Goal: Find contact information: Find contact information

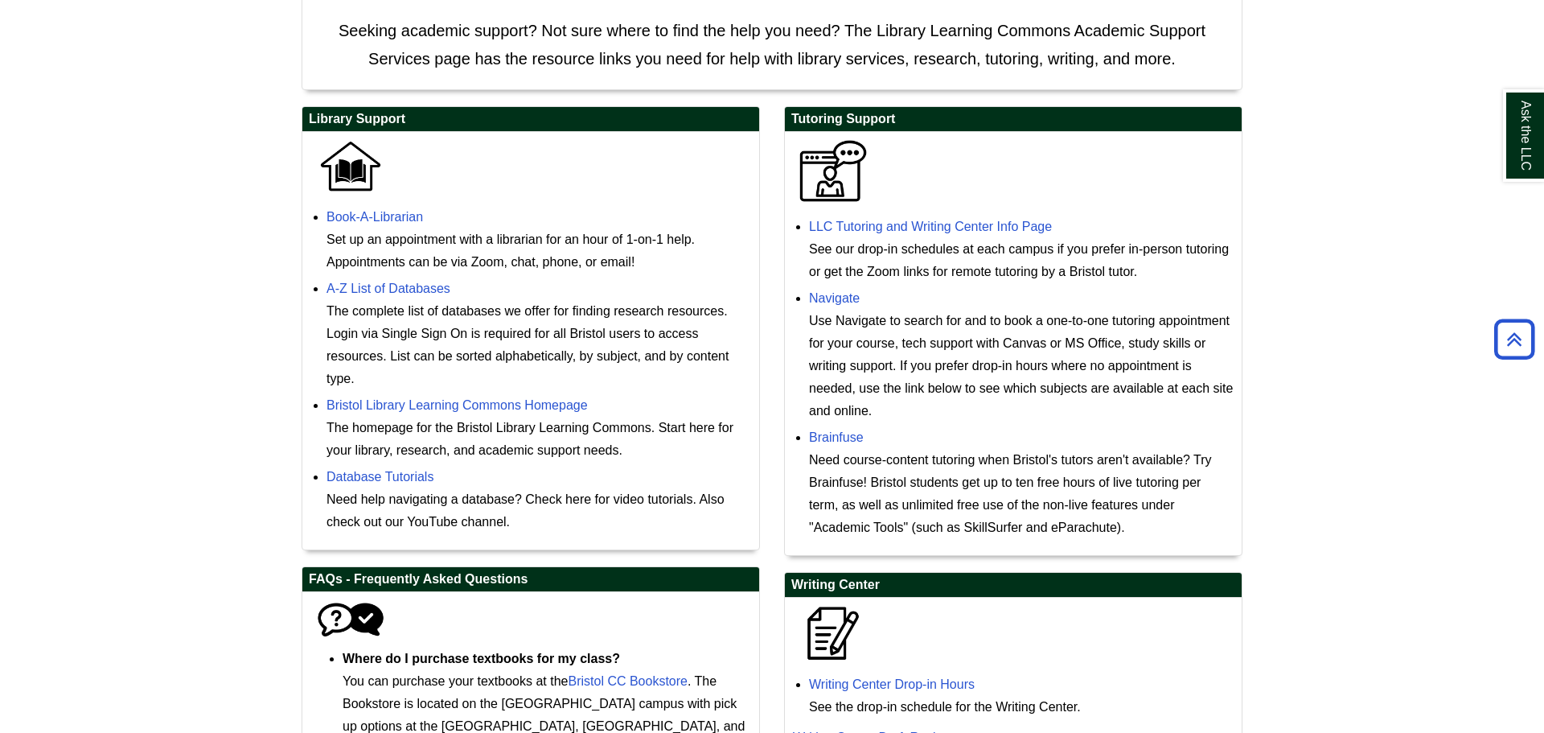
scroll to position [430, 0]
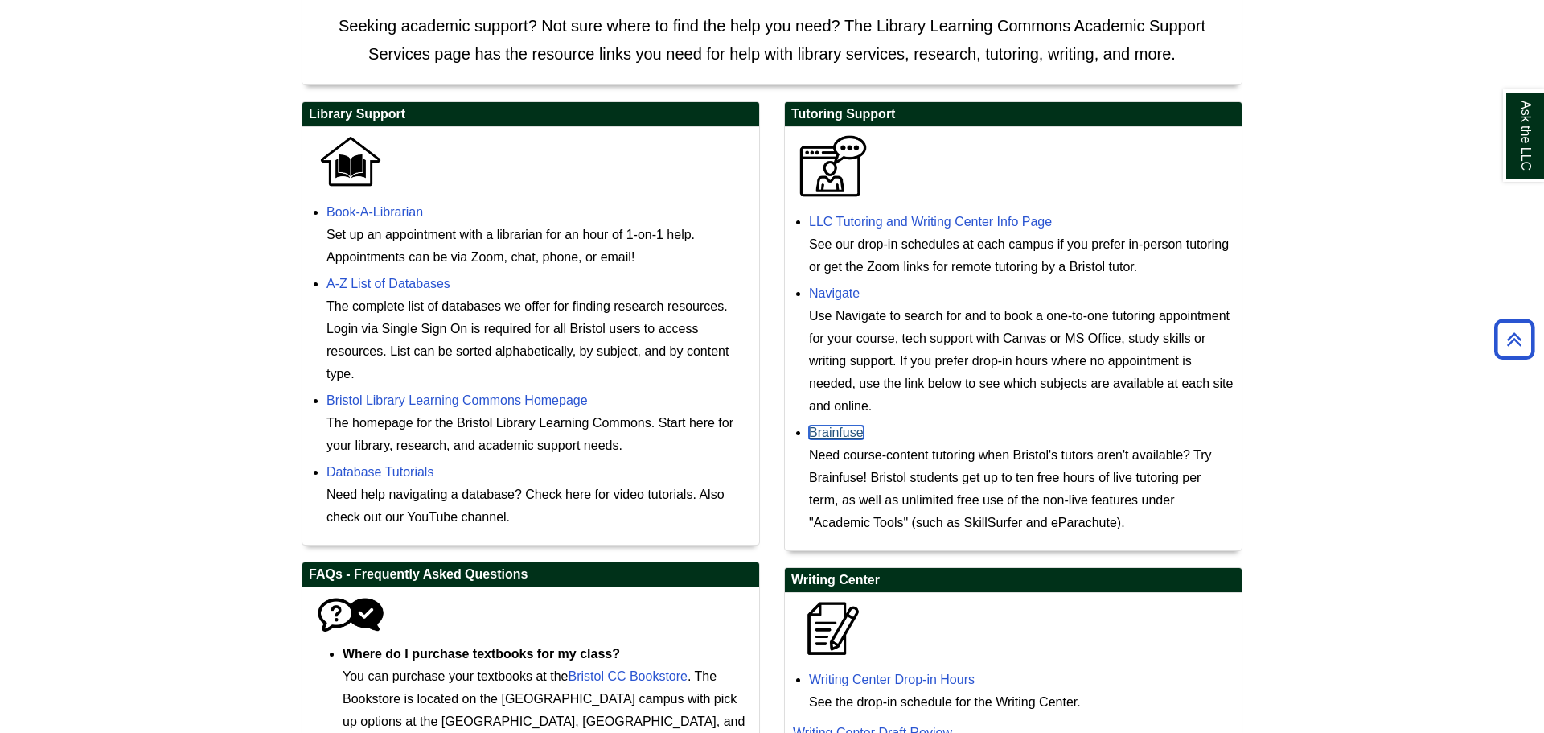
click at [827, 439] on link "Brainfuse" at bounding box center [836, 432] width 55 height 14
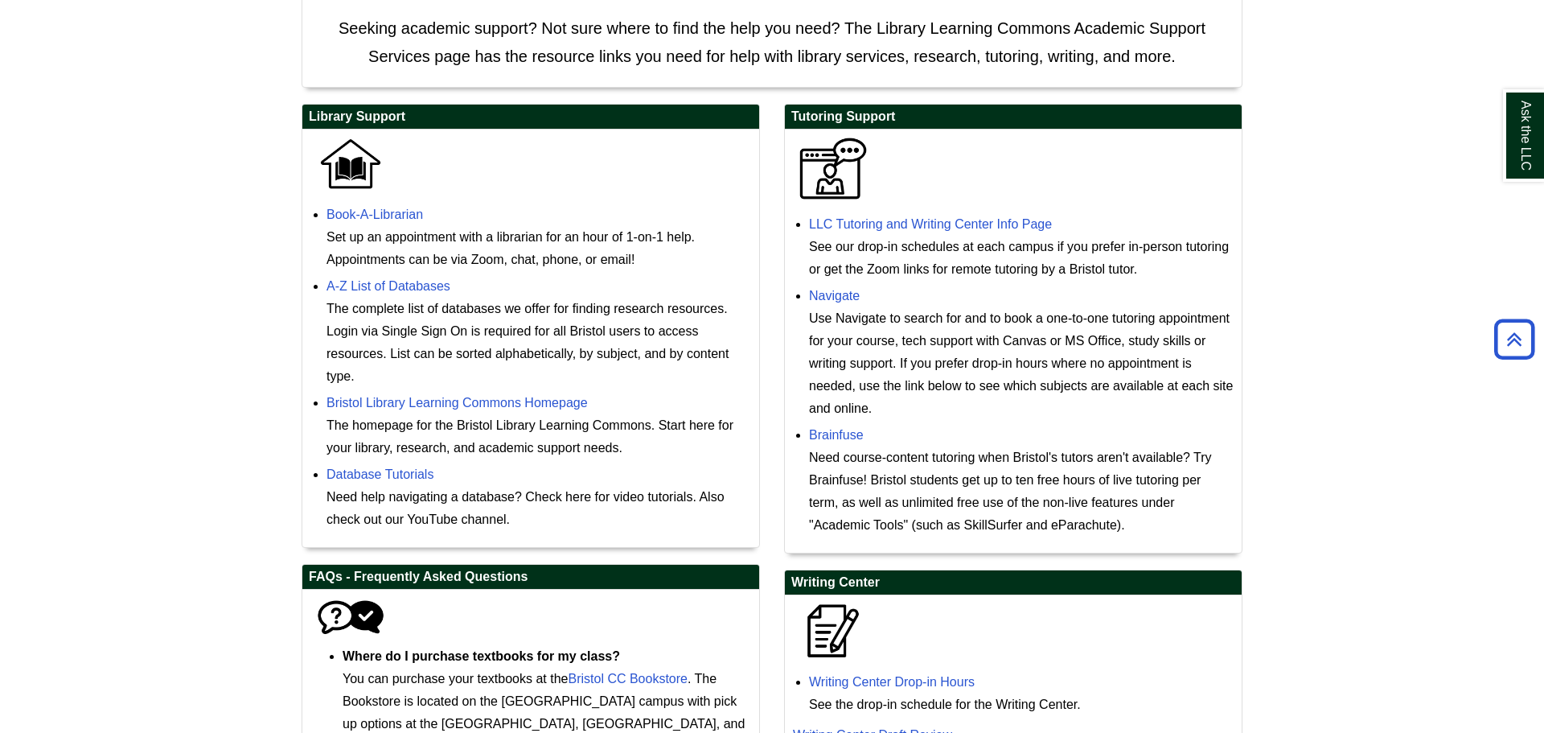
scroll to position [656, 0]
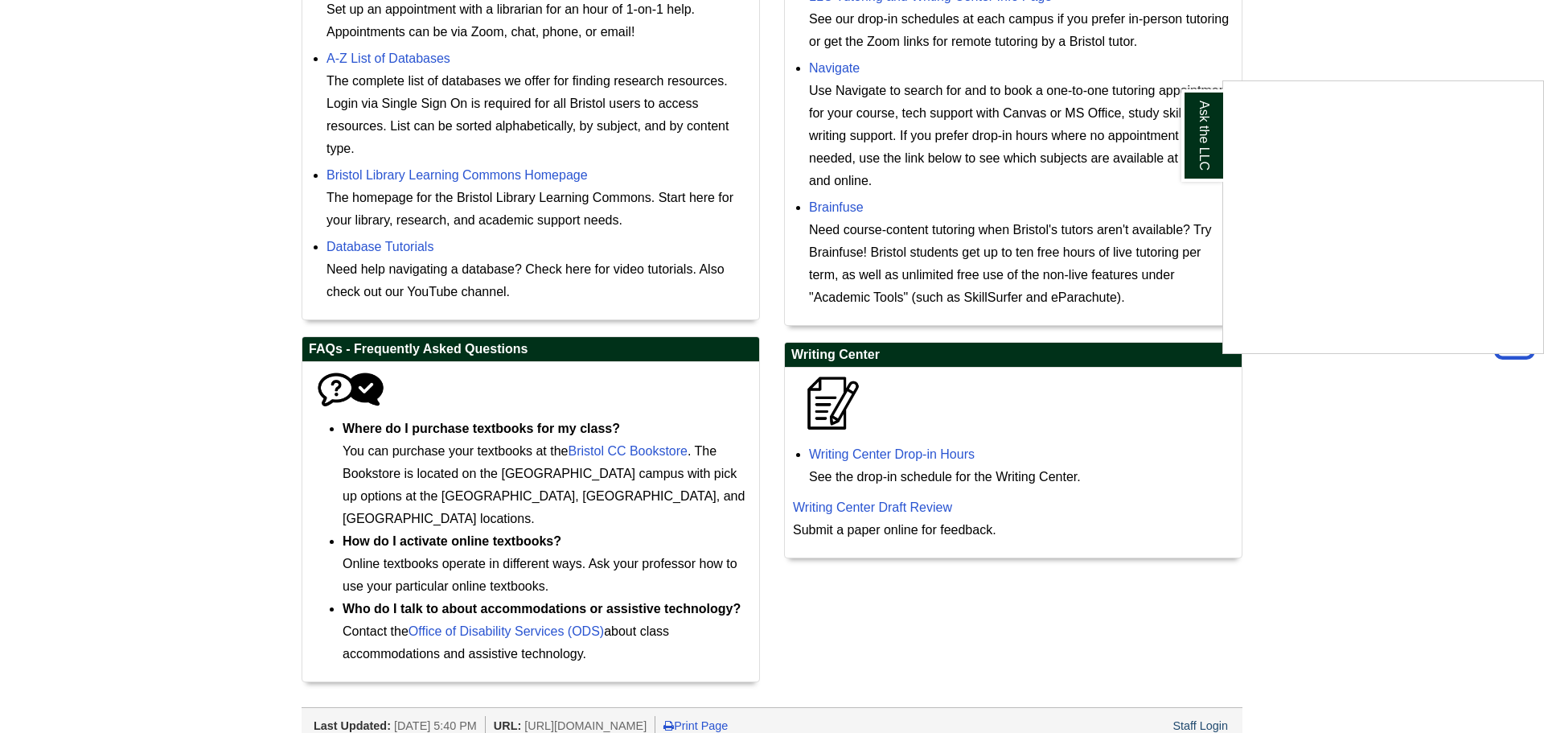
click at [888, 513] on div "Ask the LLC" at bounding box center [772, 366] width 1544 height 733
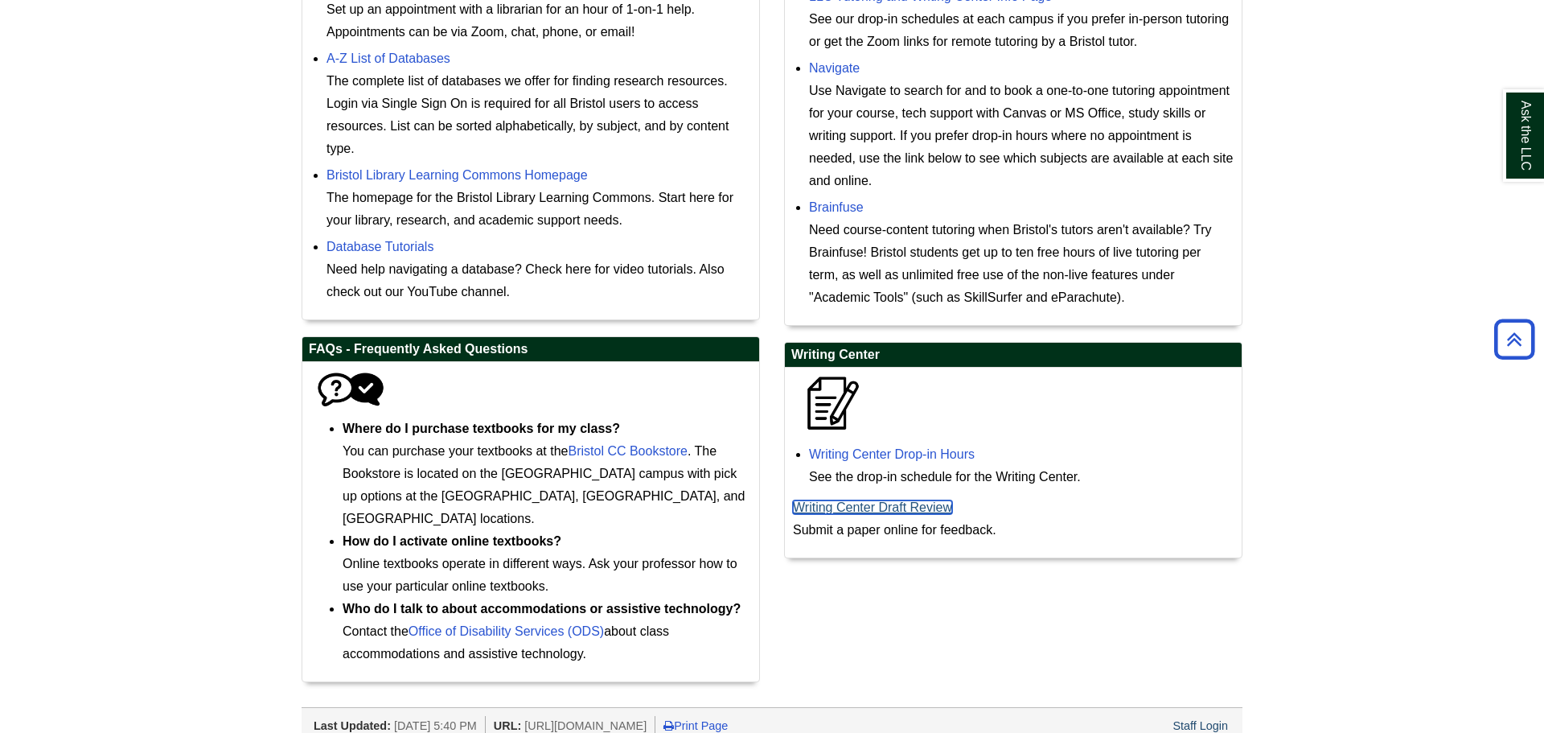
click at [888, 513] on link "Writing Center Draft Review" at bounding box center [872, 507] width 159 height 14
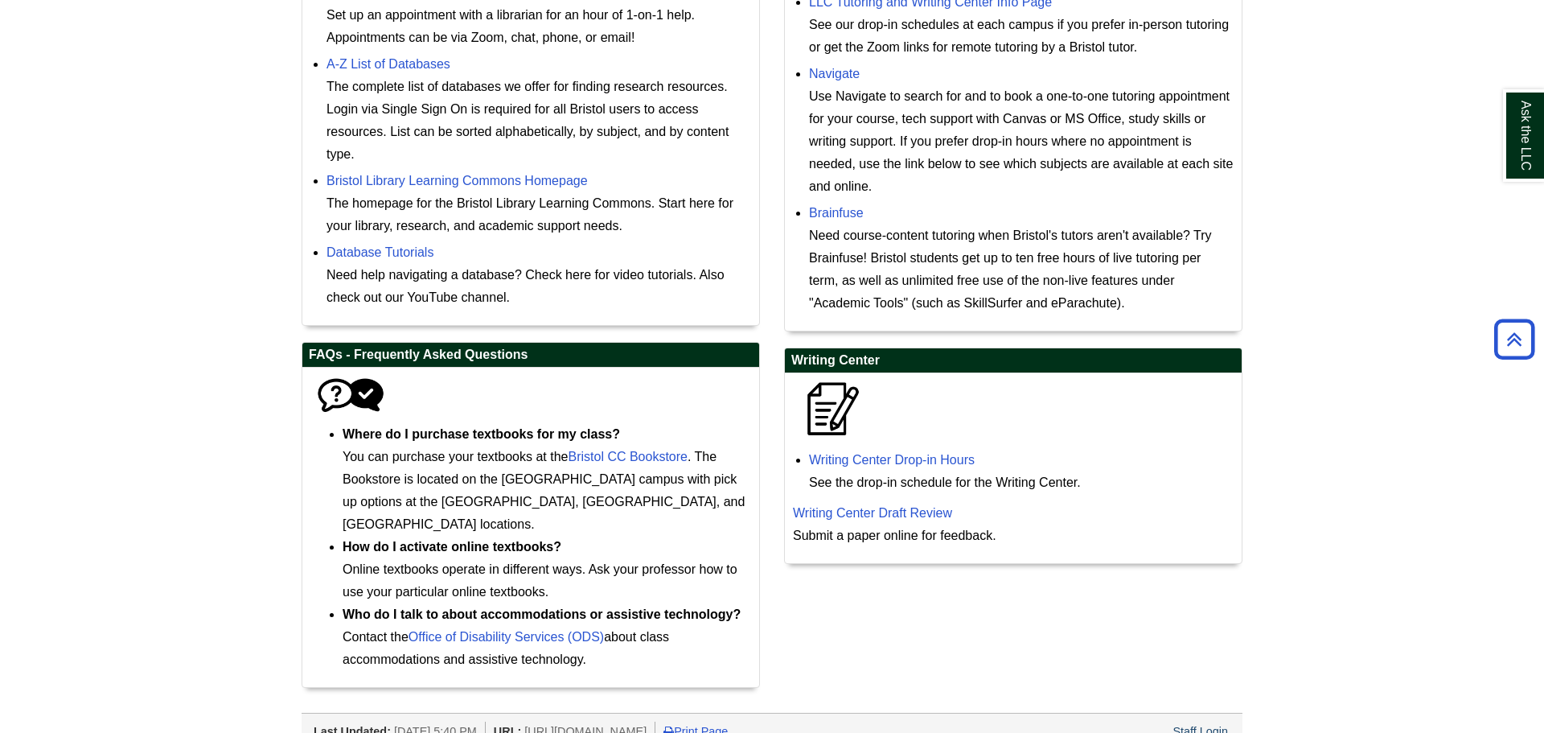
scroll to position [647, 0]
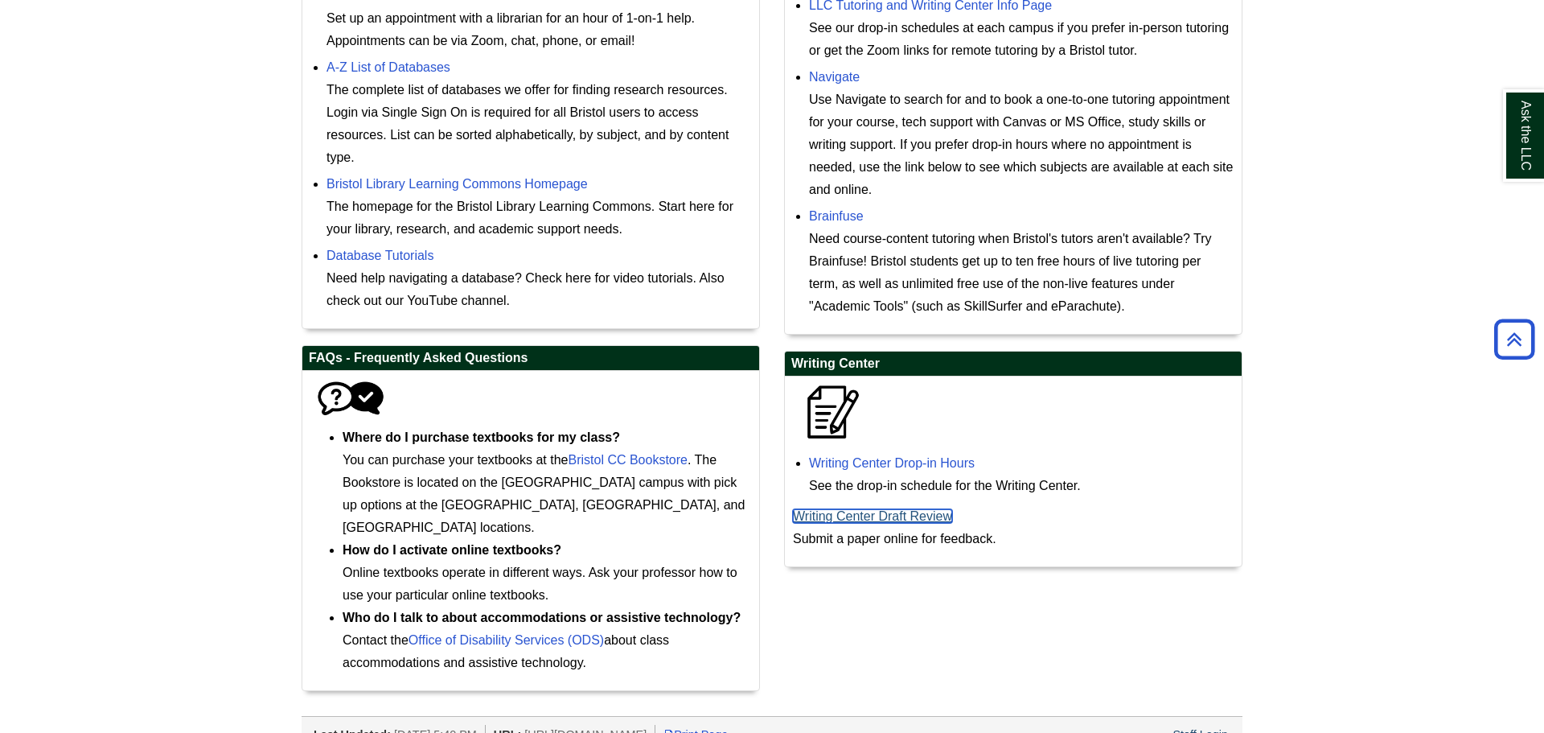
click at [931, 523] on link "Writing Center Draft Review" at bounding box center [872, 516] width 159 height 14
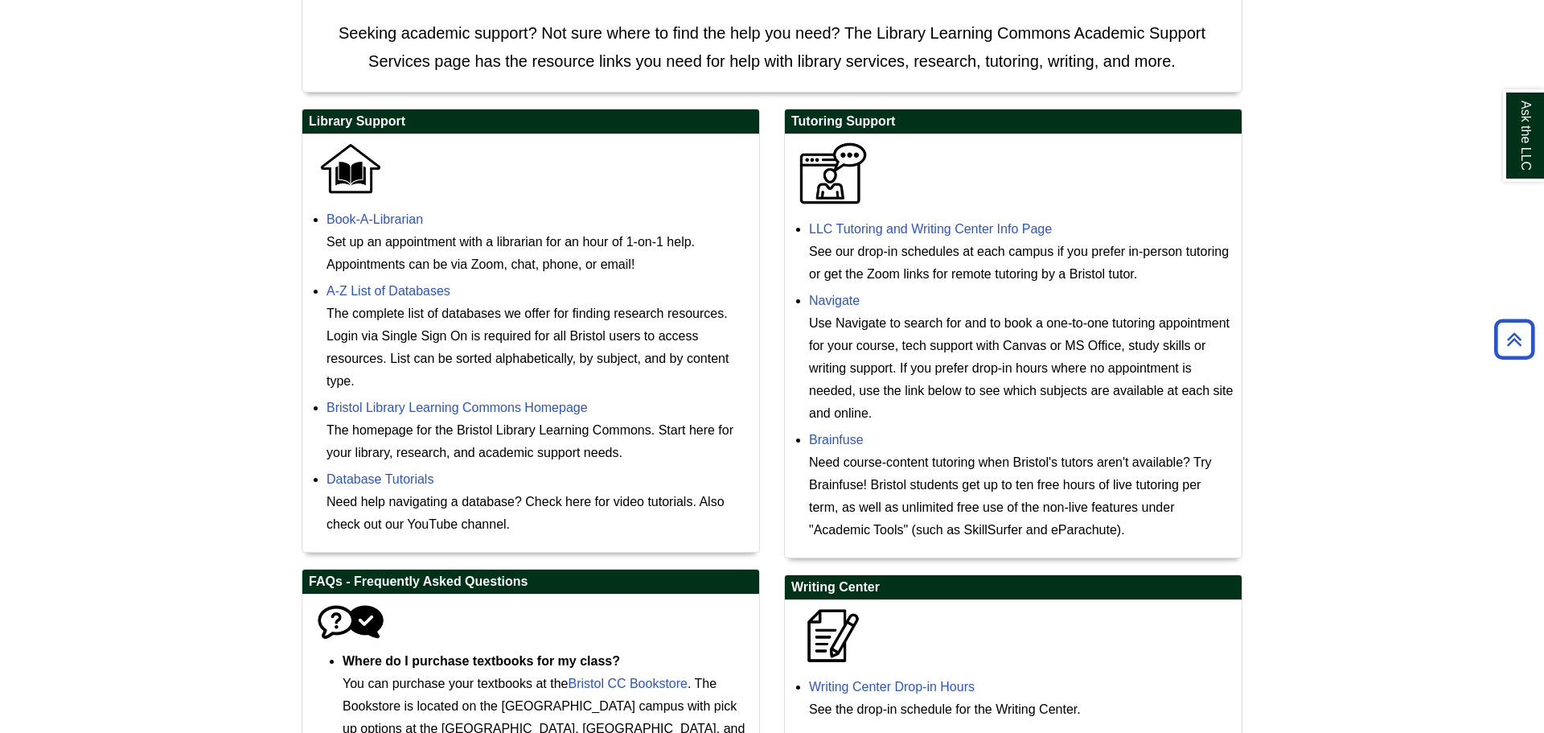
scroll to position [373, 0]
